Goal: Task Accomplishment & Management: Manage account settings

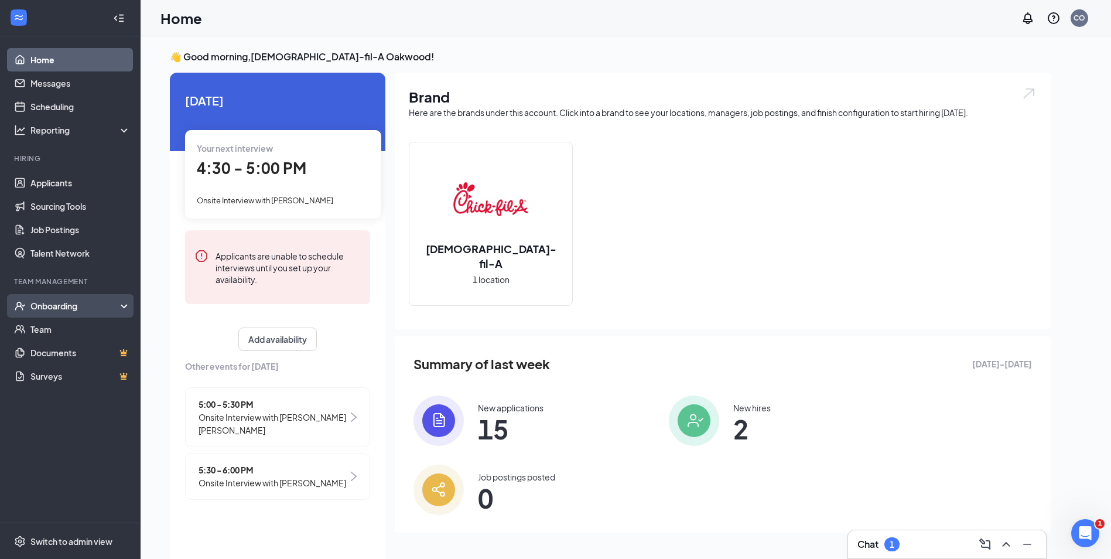
click at [50, 310] on div "Onboarding" at bounding box center [75, 306] width 90 height 12
click at [47, 326] on link "Overview" at bounding box center [80, 328] width 100 height 23
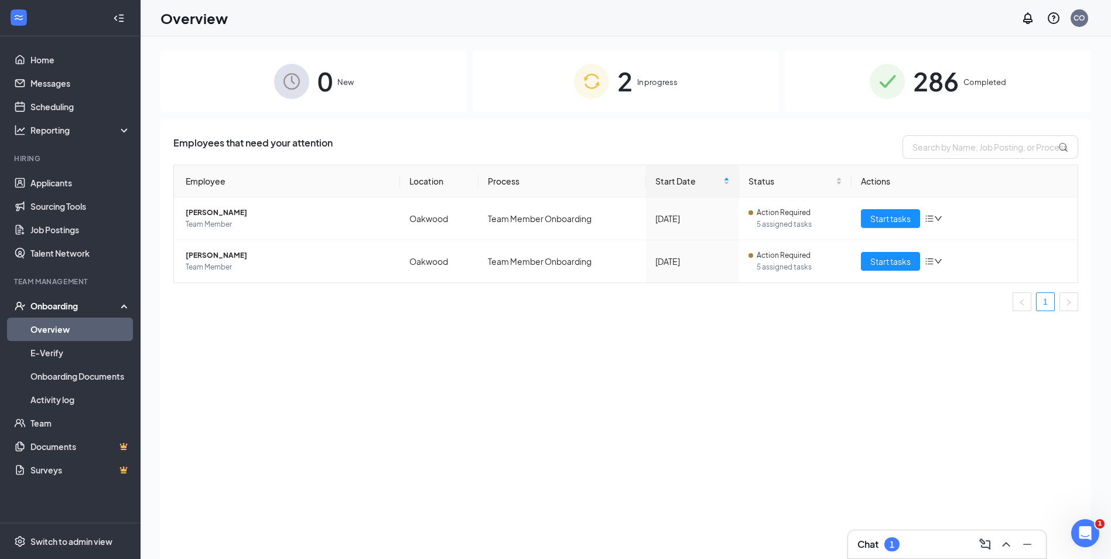
click at [931, 83] on span "286" at bounding box center [936, 81] width 46 height 40
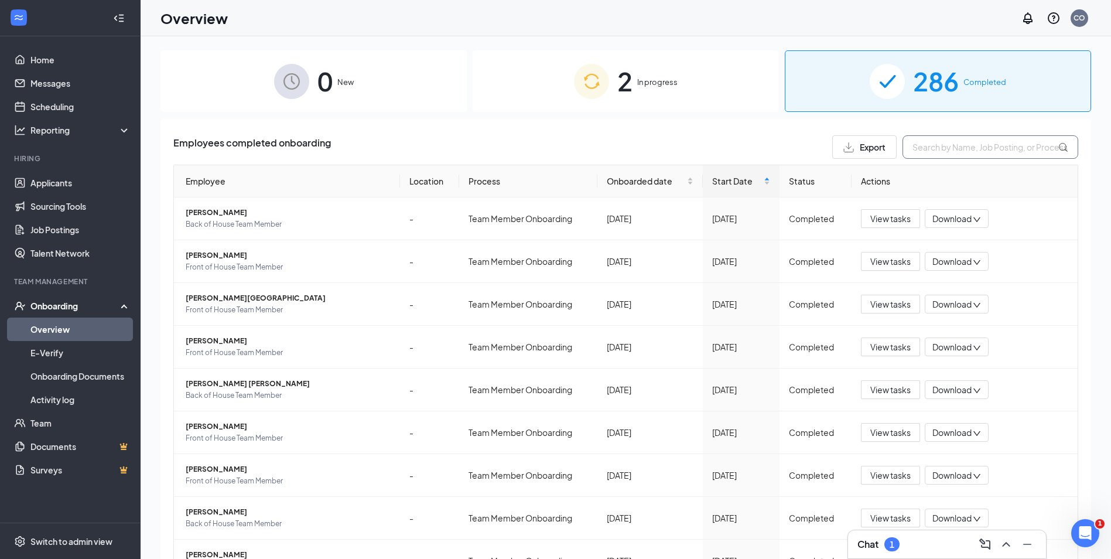
click at [965, 146] on input "text" at bounding box center [991, 146] width 176 height 23
type input "[PERSON_NAME]"
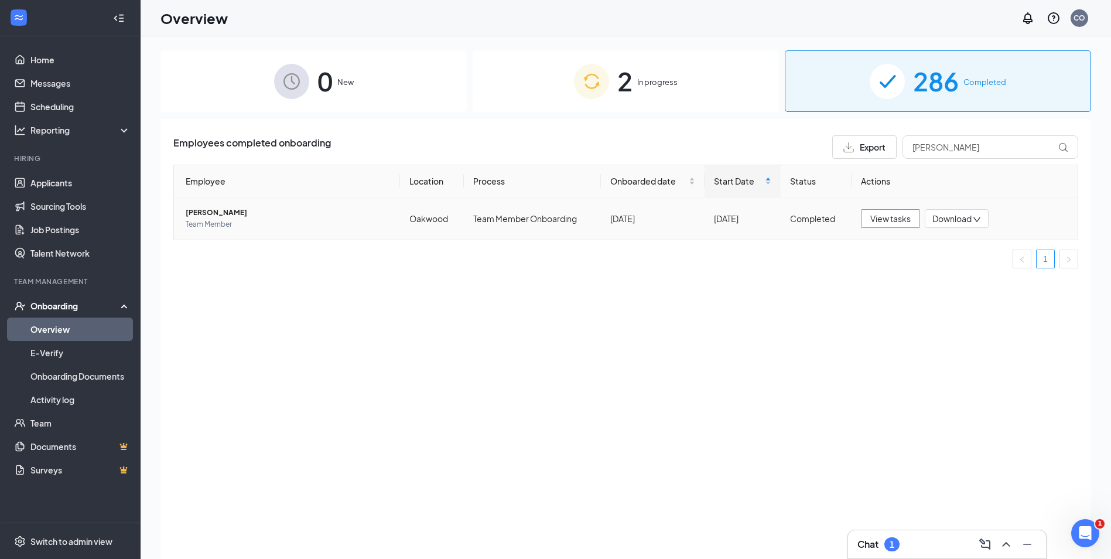
click at [905, 221] on span "View tasks" at bounding box center [890, 218] width 40 height 13
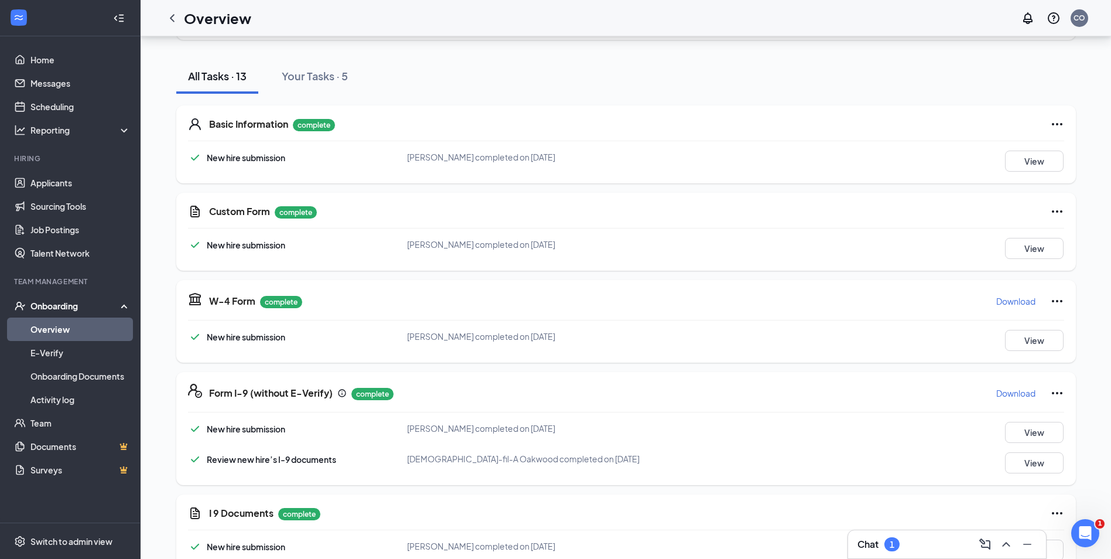
scroll to position [117, 0]
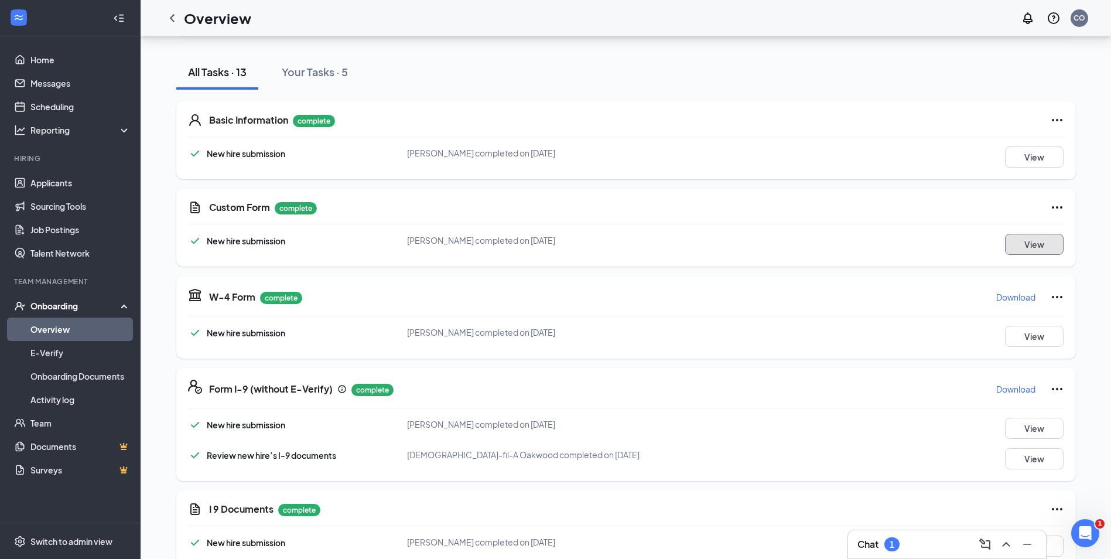
click at [1020, 244] on button "View" at bounding box center [1034, 244] width 59 height 21
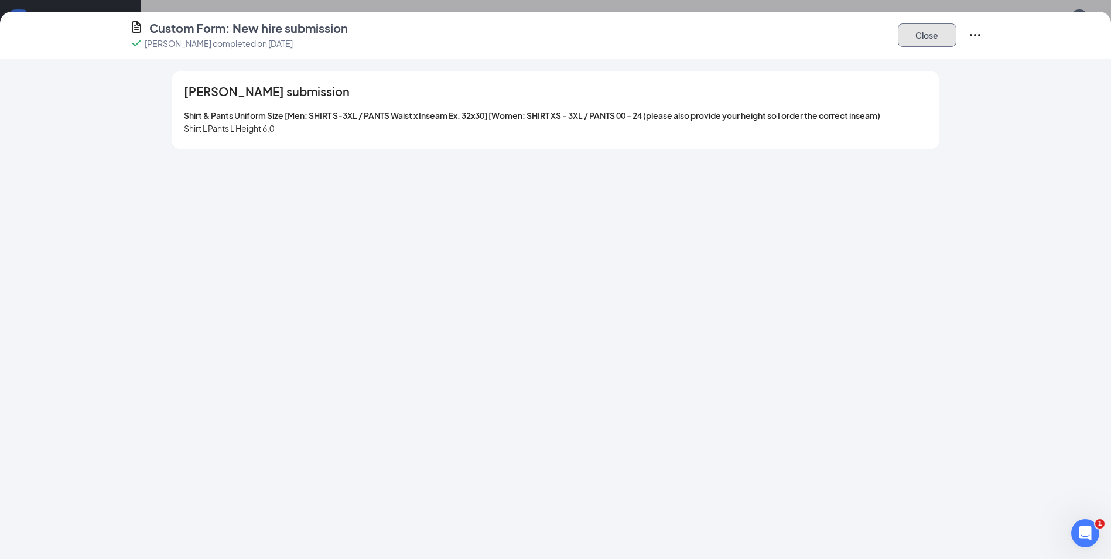
click at [945, 44] on button "Close" at bounding box center [927, 34] width 59 height 23
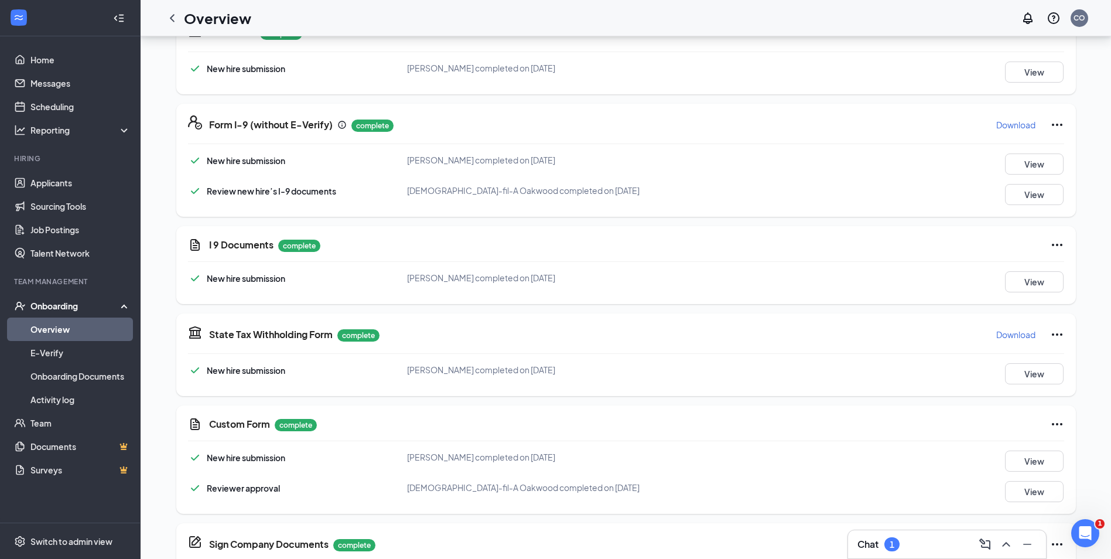
scroll to position [410, 0]
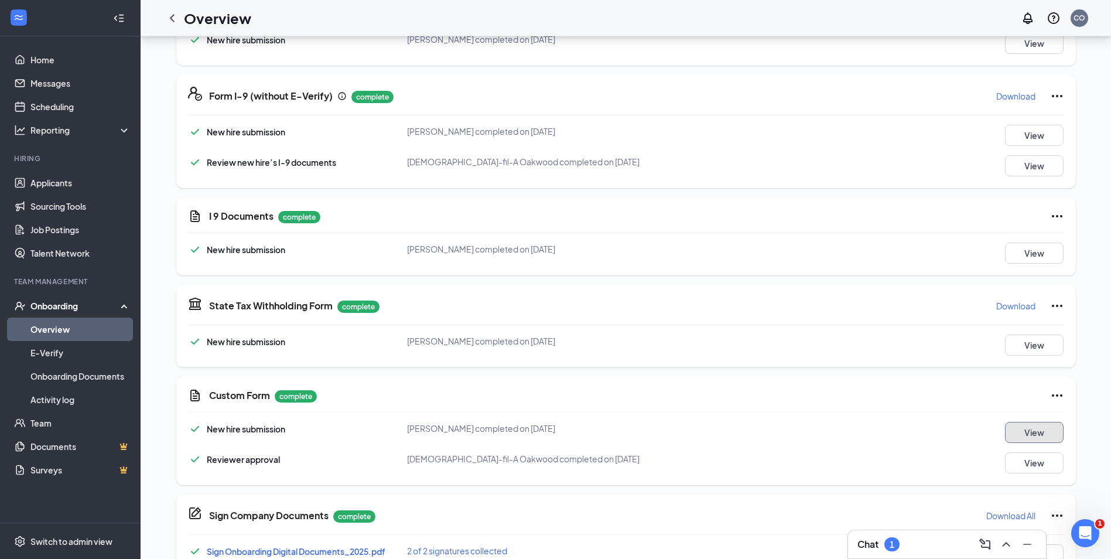
click at [1032, 433] on button "View" at bounding box center [1034, 432] width 59 height 21
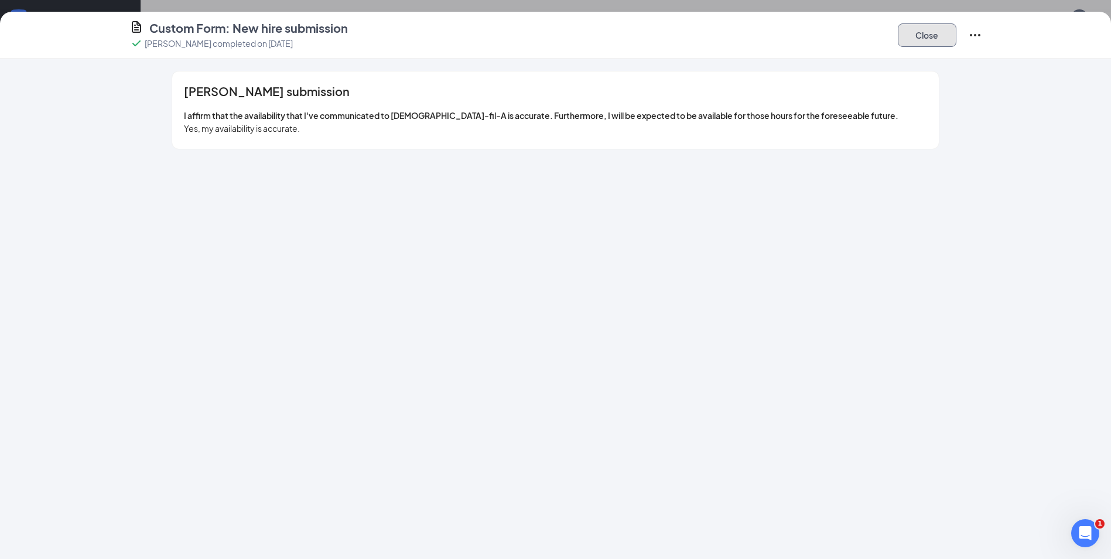
click at [915, 39] on button "Close" at bounding box center [927, 34] width 59 height 23
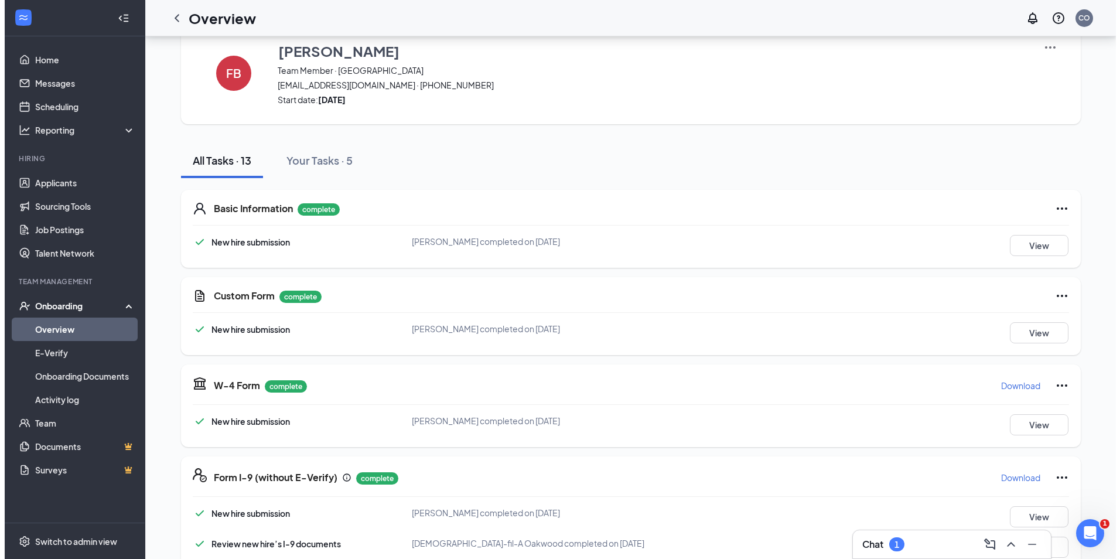
scroll to position [0, 0]
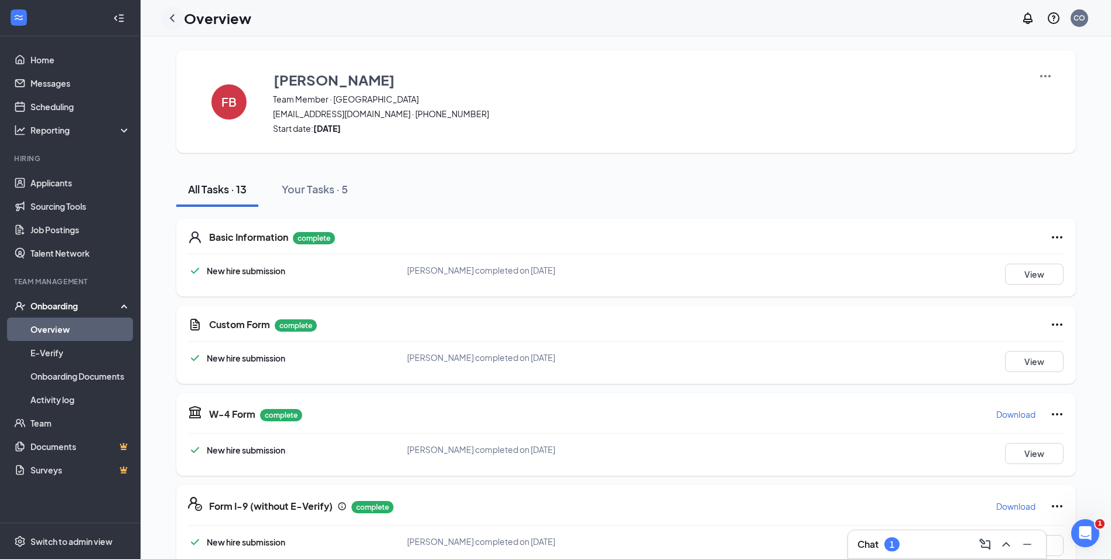
click at [174, 21] on icon "ChevronLeft" at bounding box center [172, 18] width 5 height 8
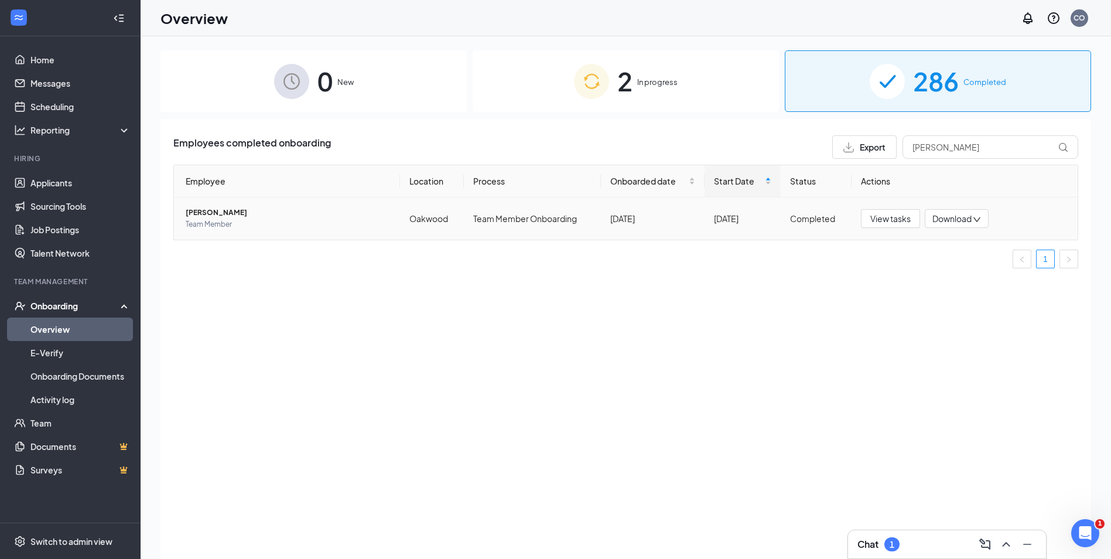
click at [204, 212] on span "[PERSON_NAME]" at bounding box center [288, 213] width 205 height 12
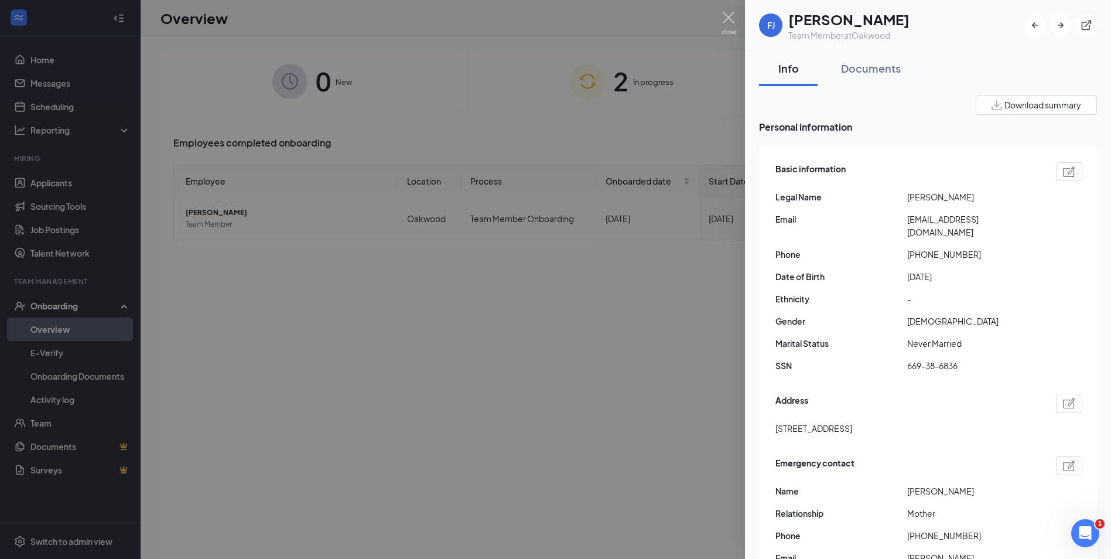
click at [54, 173] on div at bounding box center [555, 279] width 1111 height 559
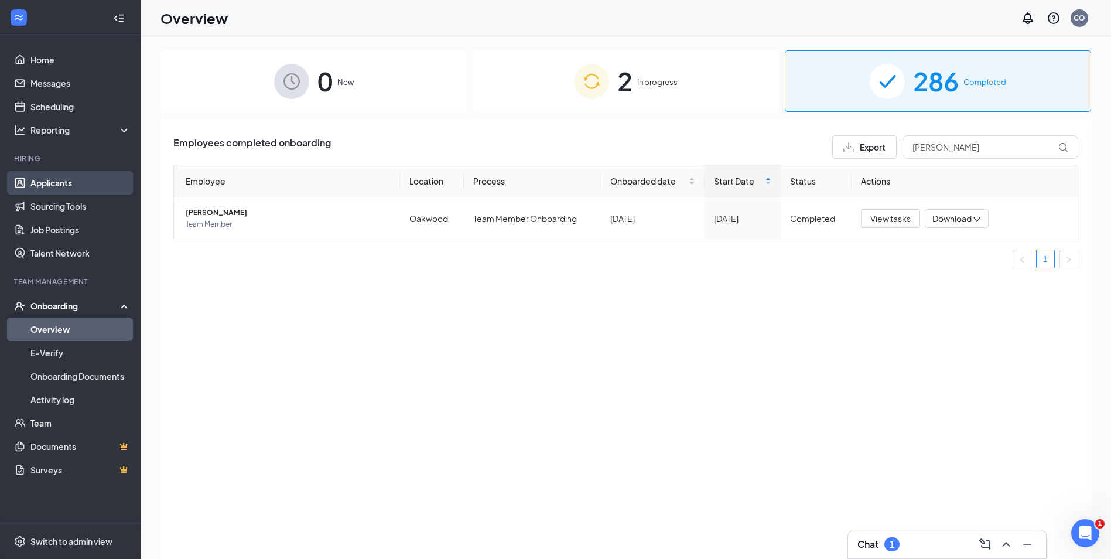
click at [54, 179] on link "Applicants" at bounding box center [80, 182] width 100 height 23
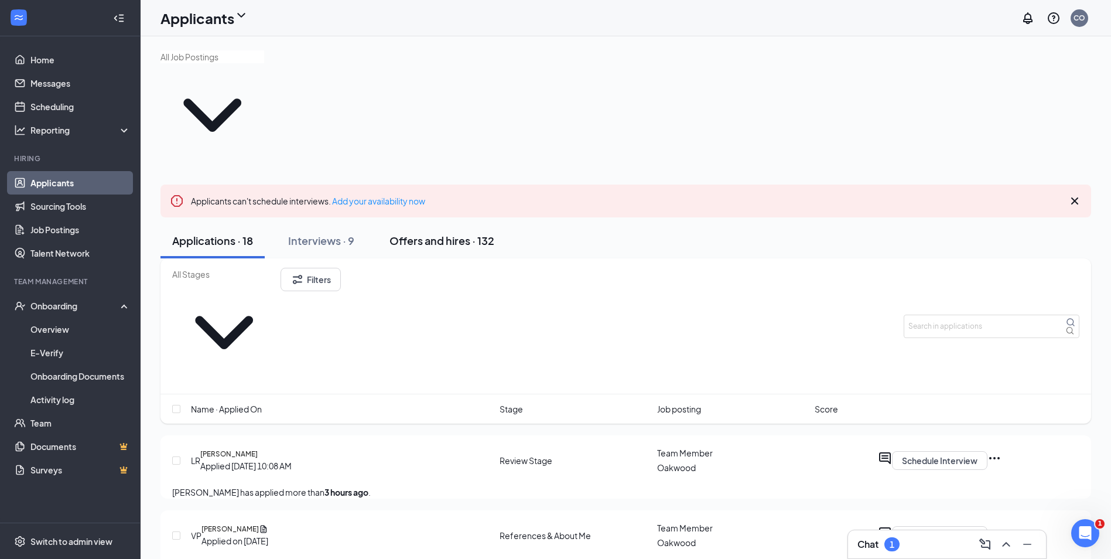
click at [463, 233] on div "Offers and hires · 132" at bounding box center [441, 240] width 105 height 15
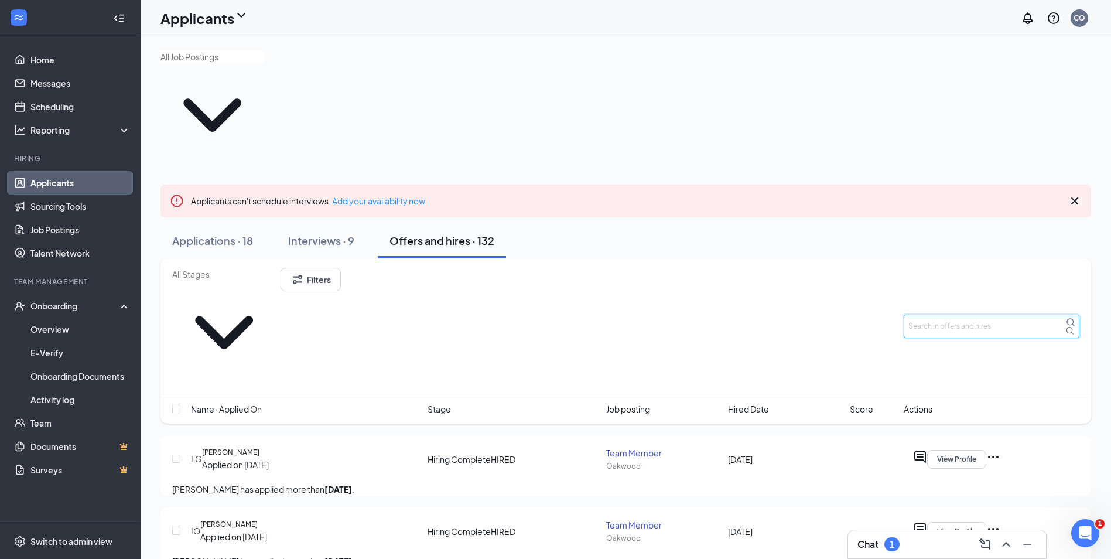
click at [992, 314] on input "text" at bounding box center [992, 325] width 176 height 23
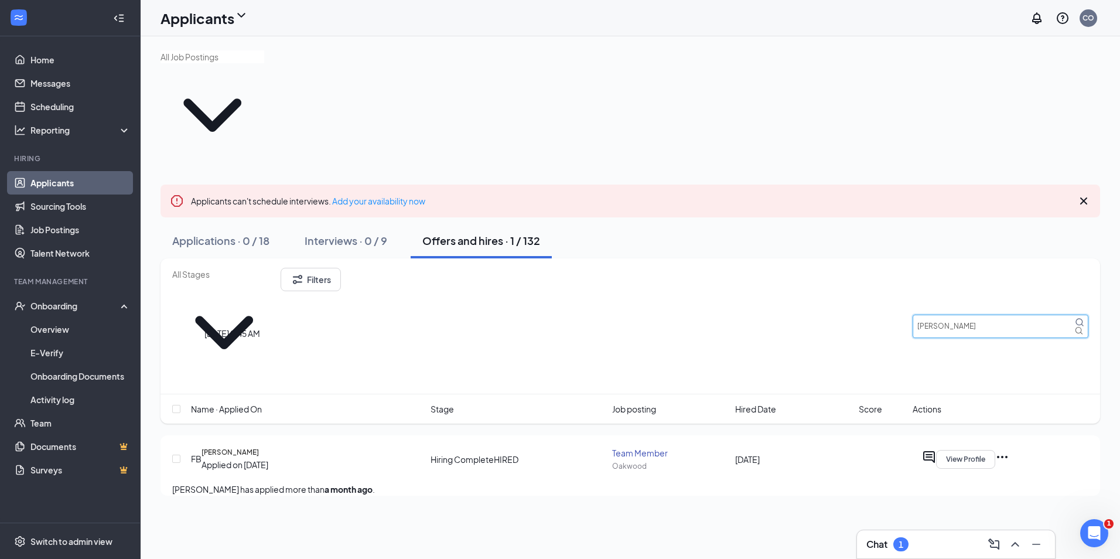
type input "[PERSON_NAME]"
click at [238, 458] on div "Applied on [DATE]" at bounding box center [234, 464] width 67 height 13
click at [238, 447] on h5 "[PERSON_NAME]" at bounding box center [229, 452] width 57 height 11
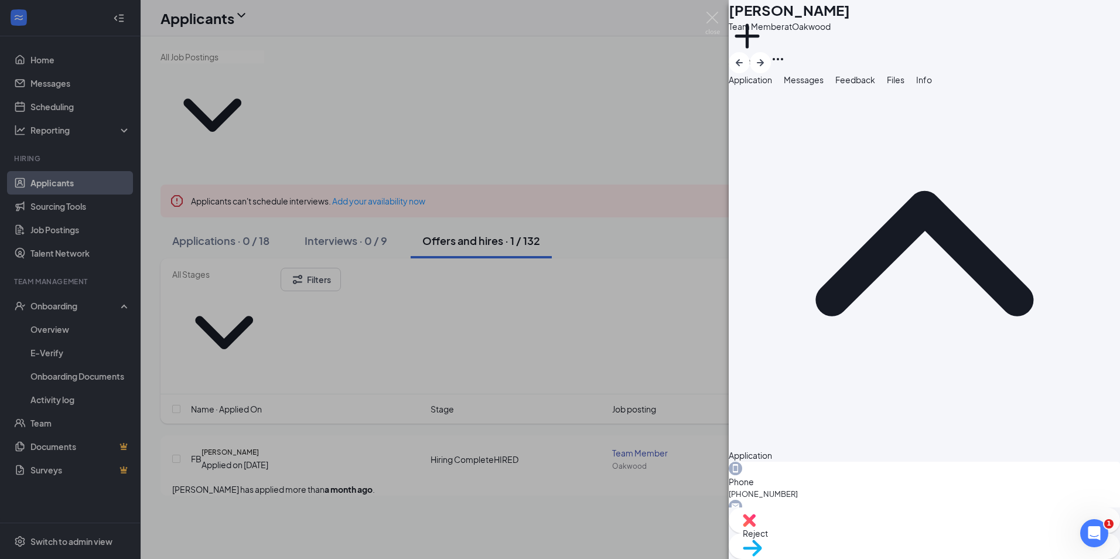
scroll to position [50, 0]
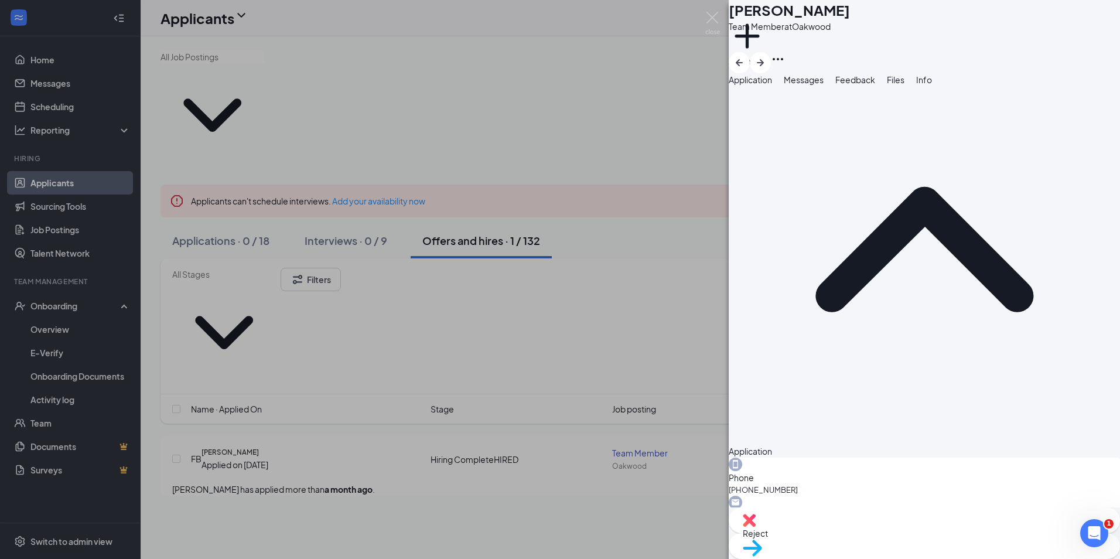
drag, startPoint x: 1038, startPoint y: 428, endPoint x: 717, endPoint y: 443, distance: 320.7
click at [717, 443] on div "[PERSON_NAME] Team Member at [GEOGRAPHIC_DATA] Add a tag Application Messages F…" at bounding box center [560, 279] width 1120 height 559
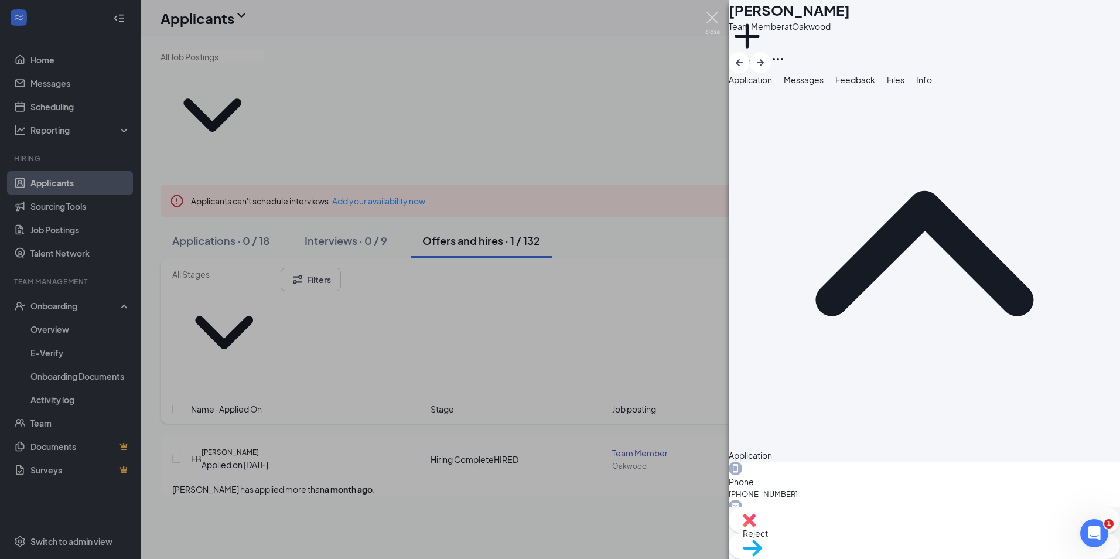
click at [710, 17] on img at bounding box center [712, 23] width 15 height 23
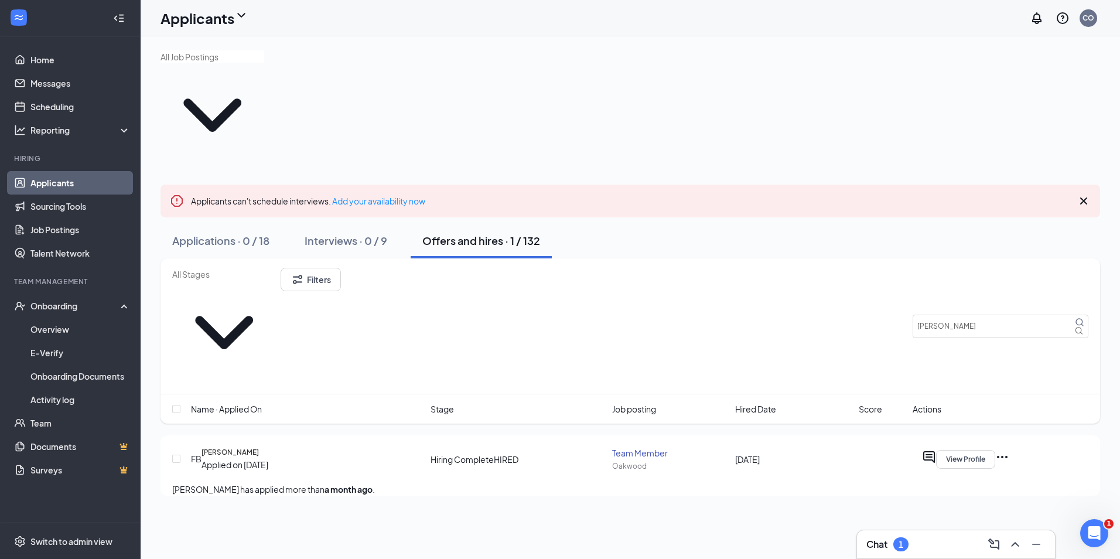
click at [925, 548] on div "Chat 1" at bounding box center [955, 544] width 179 height 19
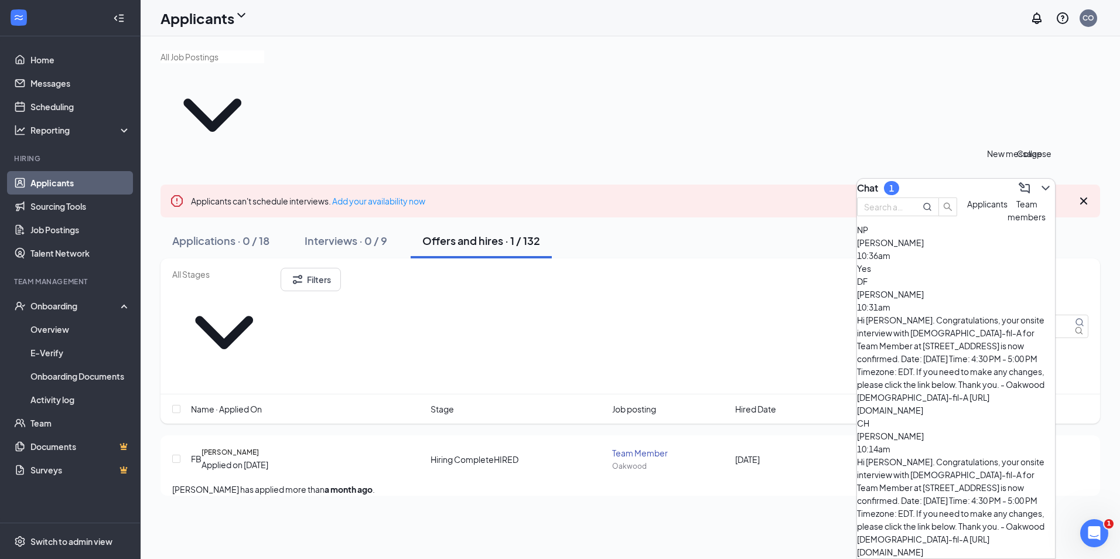
click at [1038, 181] on icon "ChevronDown" at bounding box center [1045, 188] width 14 height 14
